Goal: Navigation & Orientation: Find specific page/section

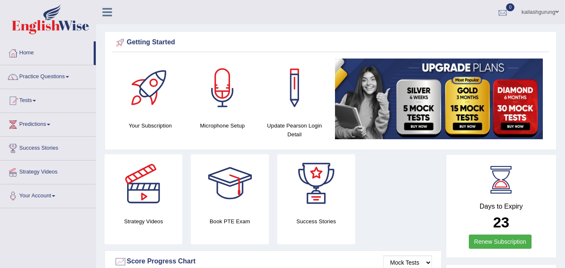
click at [500, 15] on div at bounding box center [502, 12] width 13 height 13
click at [429, 37] on link "See All Alerts" at bounding box center [452, 35] width 46 height 9
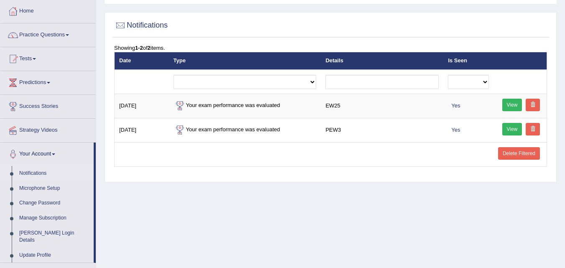
click at [307, 151] on td at bounding box center [245, 154] width 152 height 24
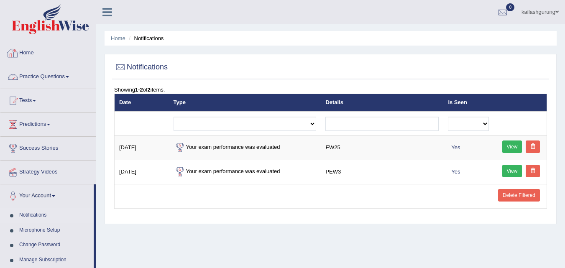
drag, startPoint x: 23, startPoint y: 55, endPoint x: 52, endPoint y: 61, distance: 30.3
click at [23, 56] on link "Home" at bounding box center [47, 51] width 95 height 21
